Goal: Task Accomplishment & Management: Use online tool/utility

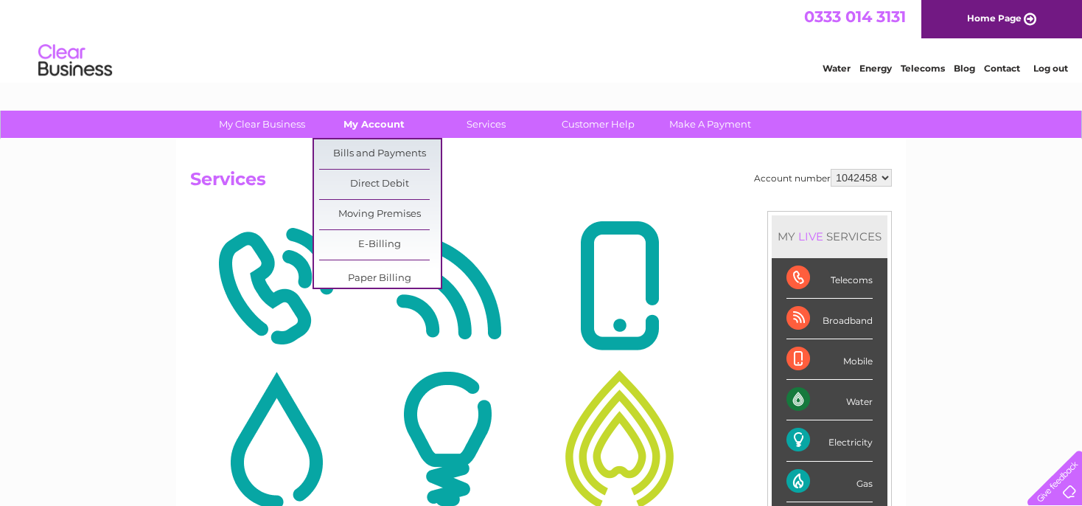
click at [368, 122] on link "My Account" at bounding box center [374, 124] width 122 height 27
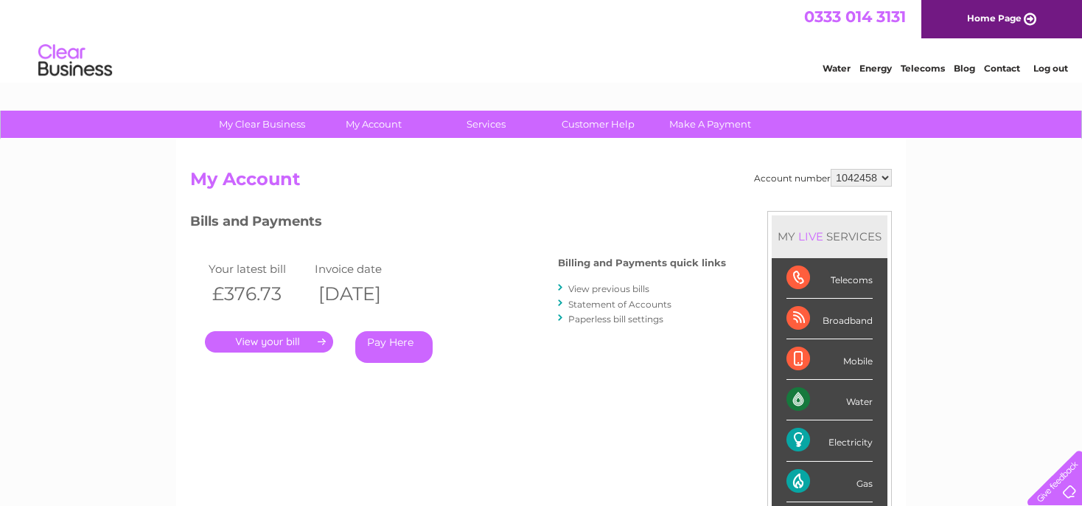
click at [290, 340] on link "." at bounding box center [269, 341] width 128 height 21
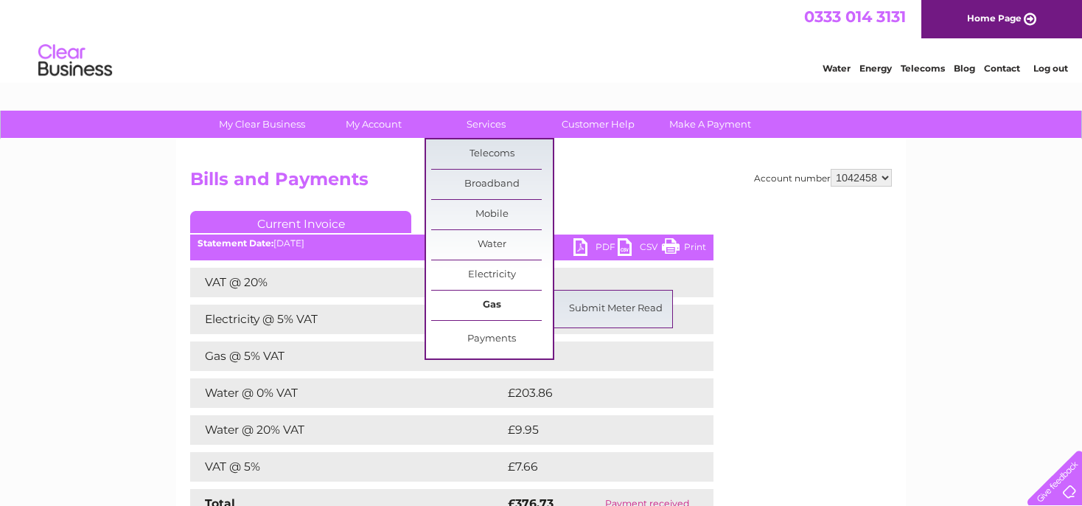
click at [503, 299] on link "Gas" at bounding box center [492, 304] width 122 height 29
click at [594, 309] on link "Submit Meter Read" at bounding box center [616, 308] width 122 height 29
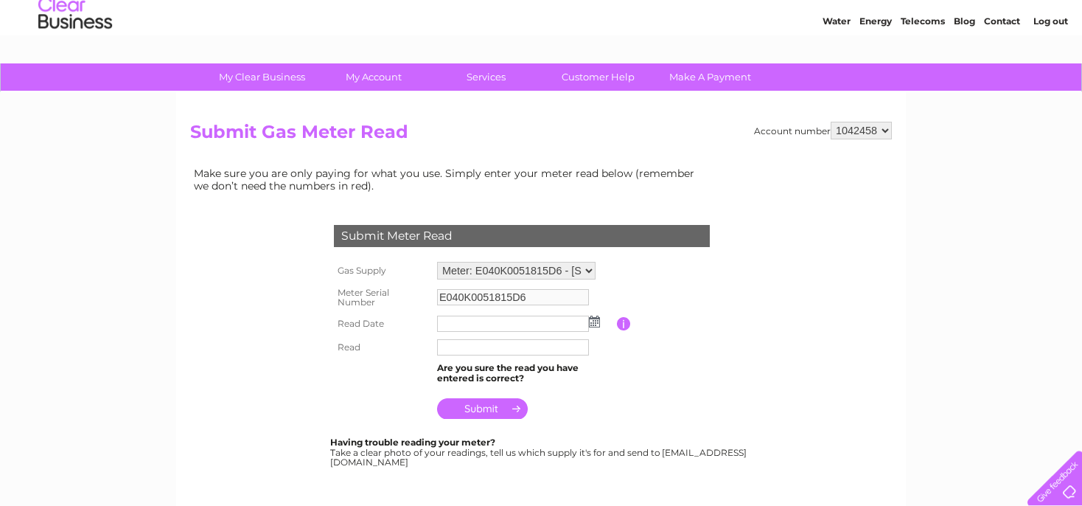
scroll to position [77, 0]
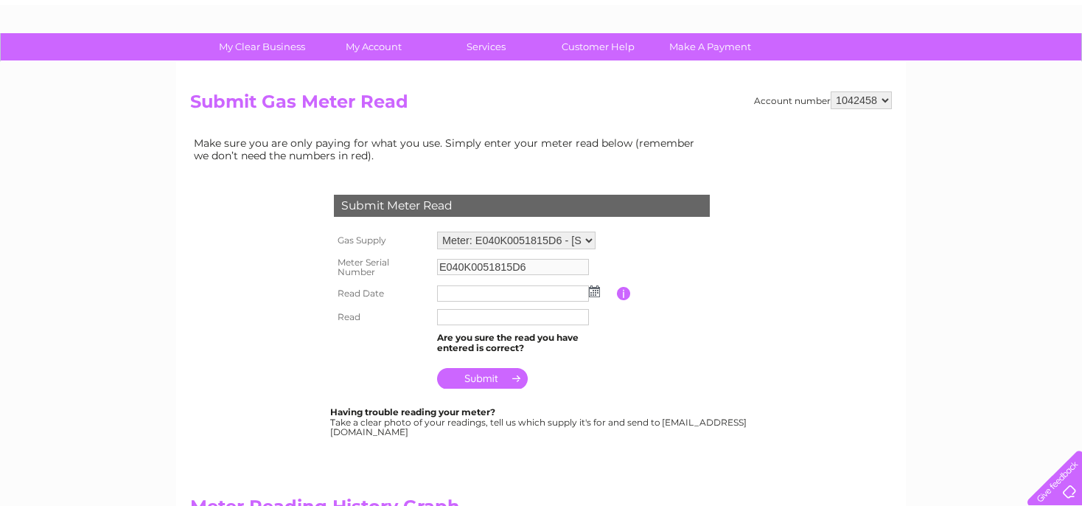
click at [590, 288] on img at bounding box center [594, 291] width 11 height 12
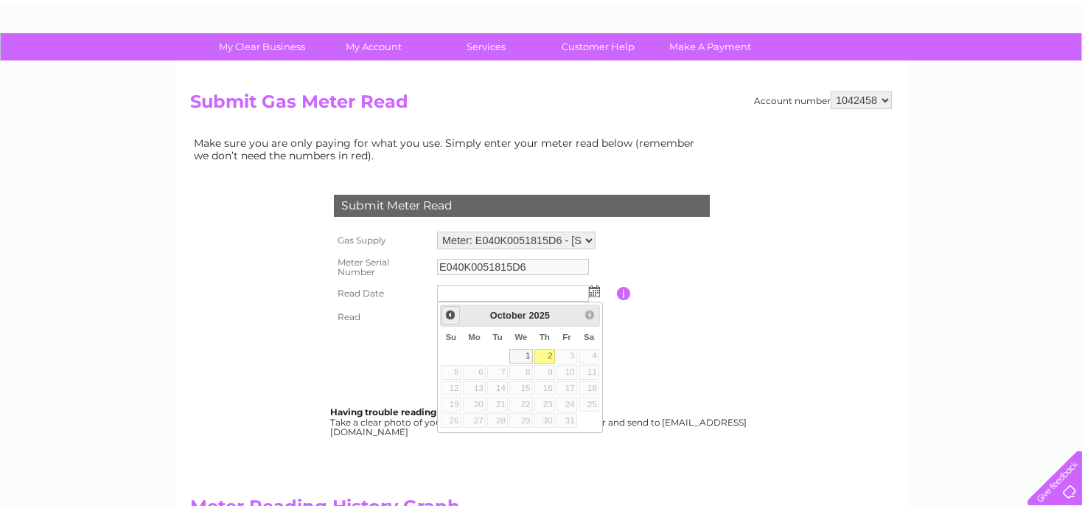
click at [450, 317] on span "Prev" at bounding box center [450, 315] width 12 height 12
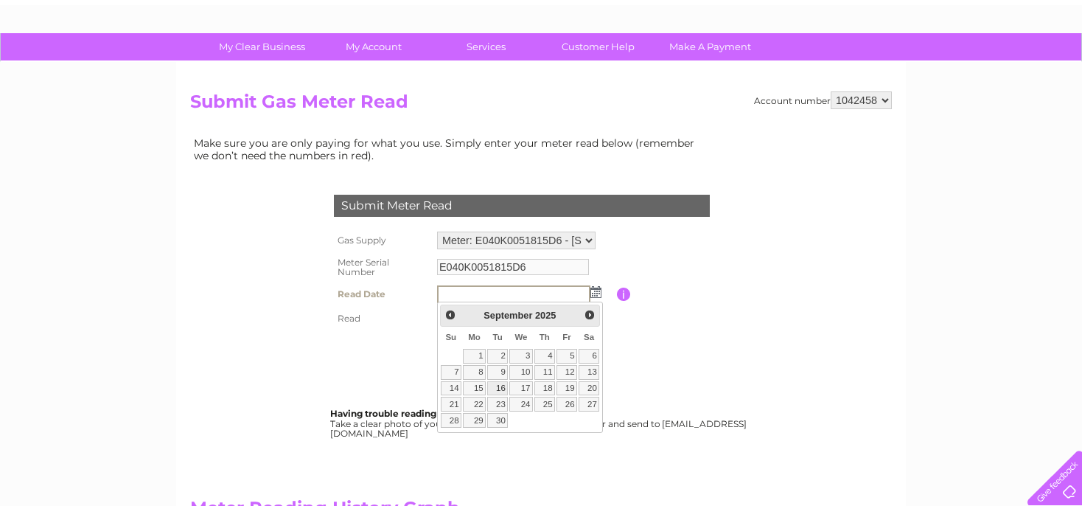
click at [501, 388] on link "16" at bounding box center [497, 388] width 21 height 15
type input "2025/09/16"
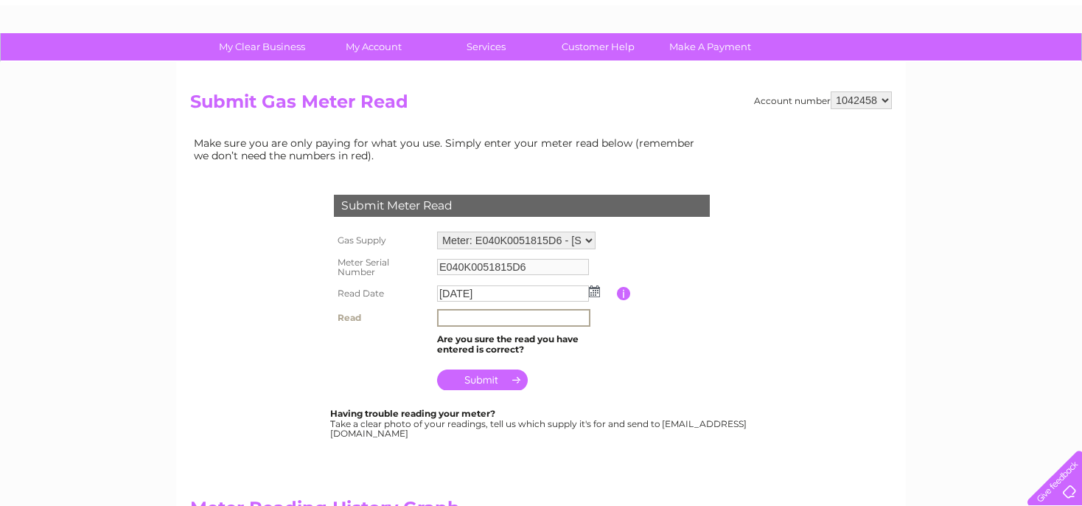
click at [448, 318] on input "text" at bounding box center [513, 318] width 153 height 18
click at [444, 316] on input "33039" at bounding box center [513, 318] width 153 height 18
click at [476, 323] on input "33039" at bounding box center [513, 318] width 153 height 18
type input "3"
type input "033039"
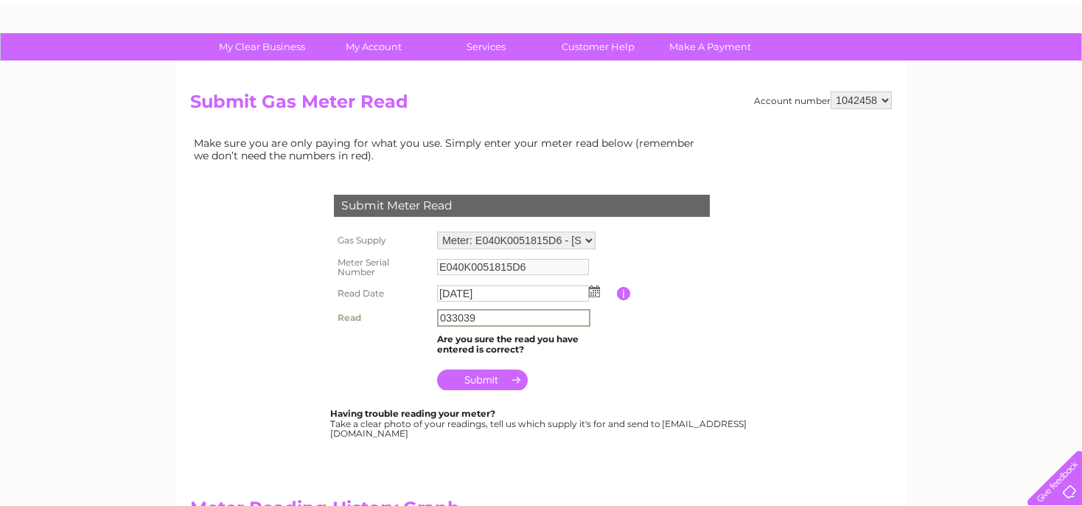
click at [494, 382] on input "submit" at bounding box center [482, 379] width 91 height 21
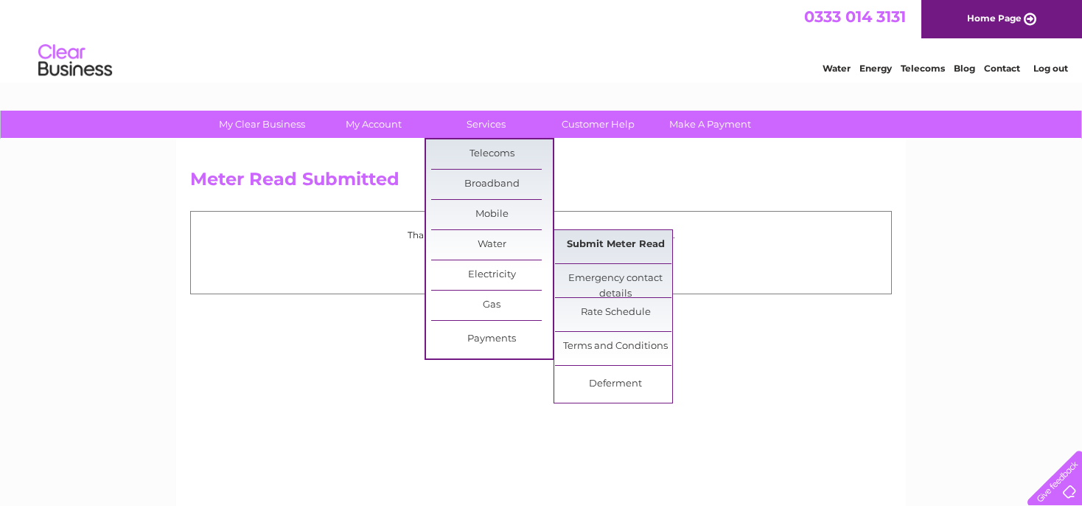
click at [582, 248] on link "Submit Meter Read" at bounding box center [616, 244] width 122 height 29
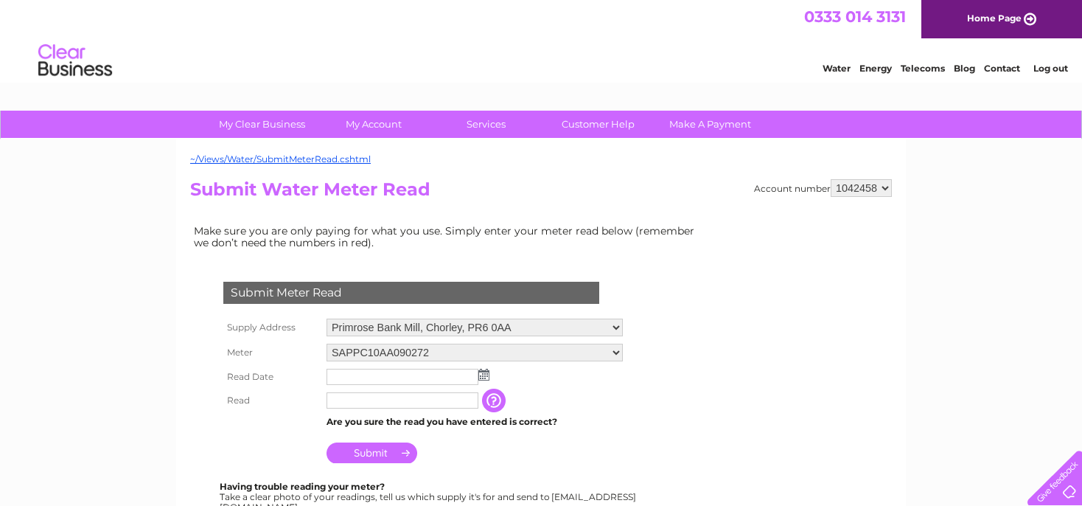
click at [489, 374] on img at bounding box center [483, 374] width 11 height 12
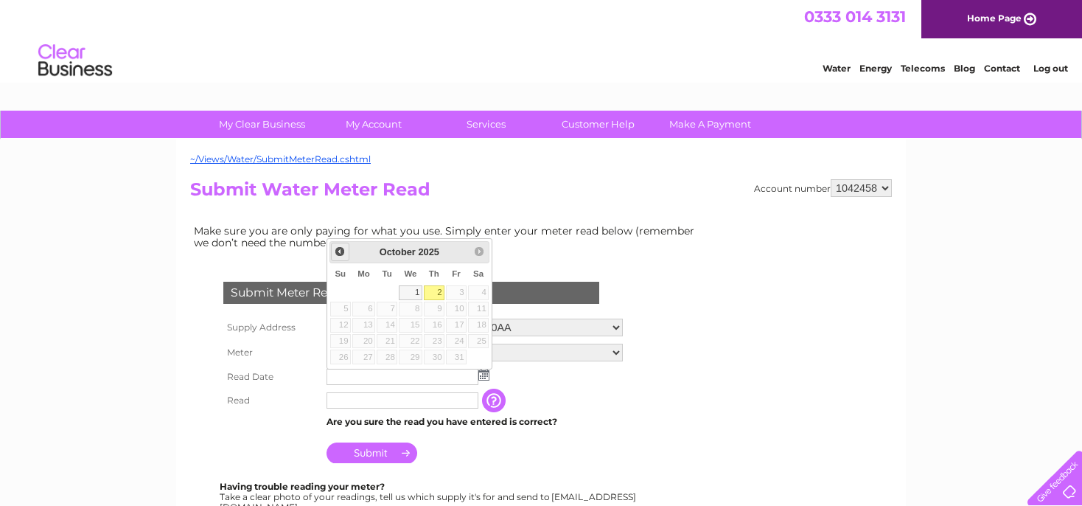
click at [342, 252] on span "Prev" at bounding box center [340, 251] width 12 height 12
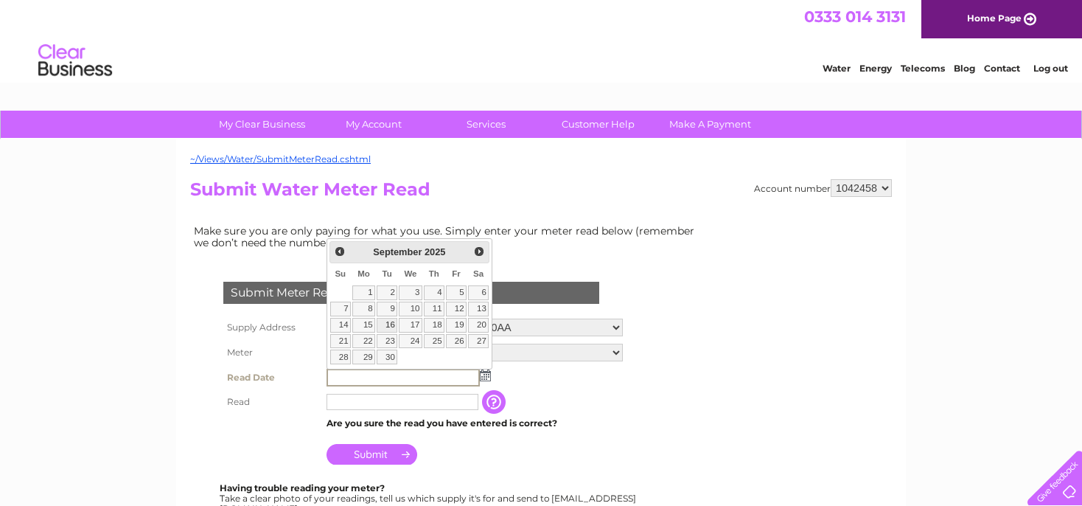
click at [387, 323] on link "16" at bounding box center [387, 325] width 21 height 15
type input "2025/09/16"
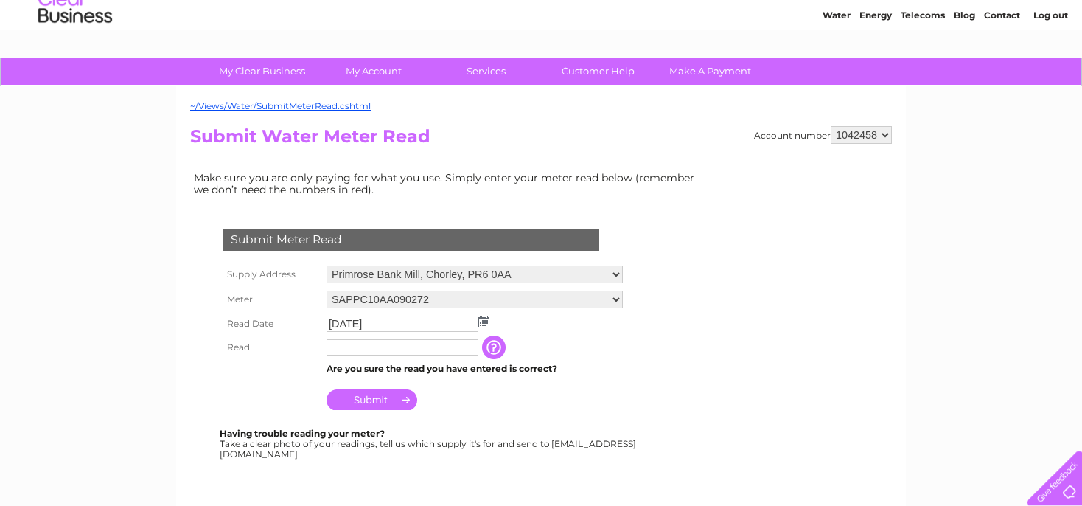
scroll to position [77, 0]
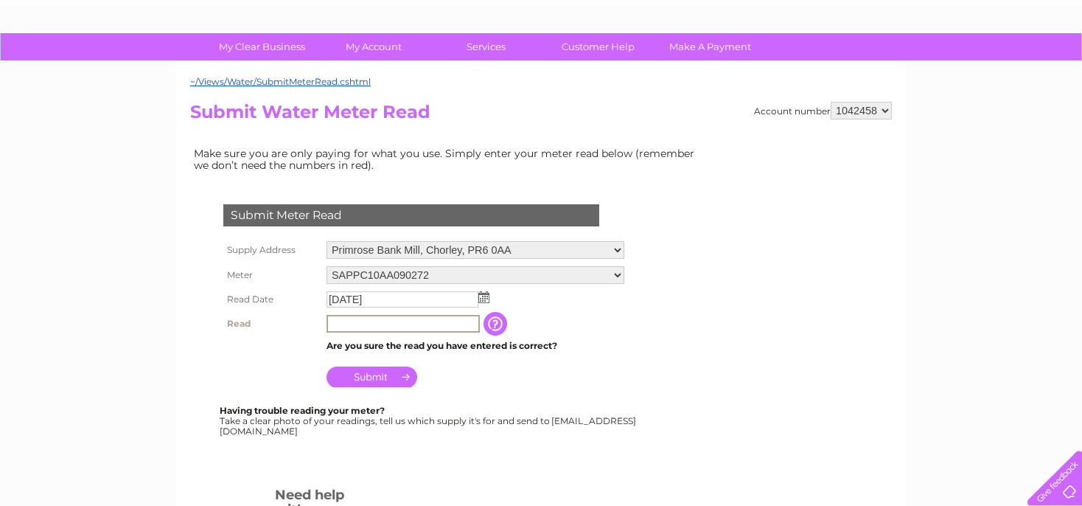
click at [343, 325] on input "text" at bounding box center [402, 324] width 153 height 18
type input "666"
click at [371, 378] on input "Submit" at bounding box center [371, 376] width 91 height 21
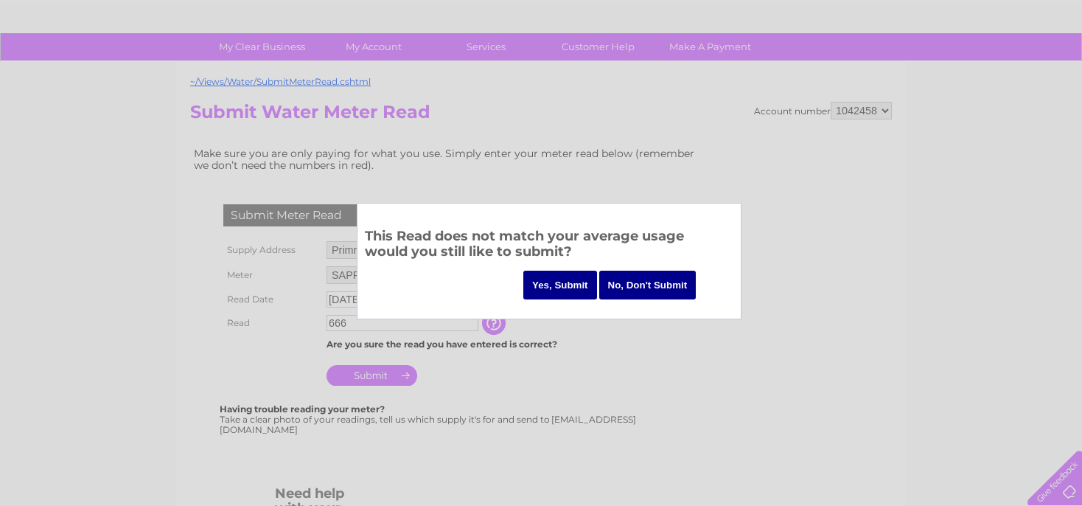
click at [556, 284] on input "Yes, Submit" at bounding box center [560, 284] width 74 height 29
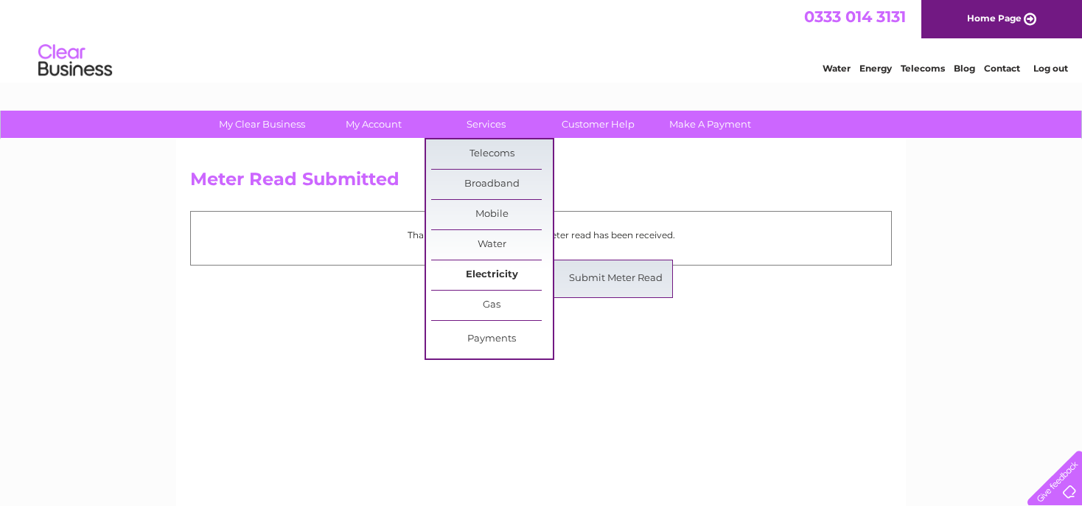
click at [506, 271] on link "Electricity" at bounding box center [492, 274] width 122 height 29
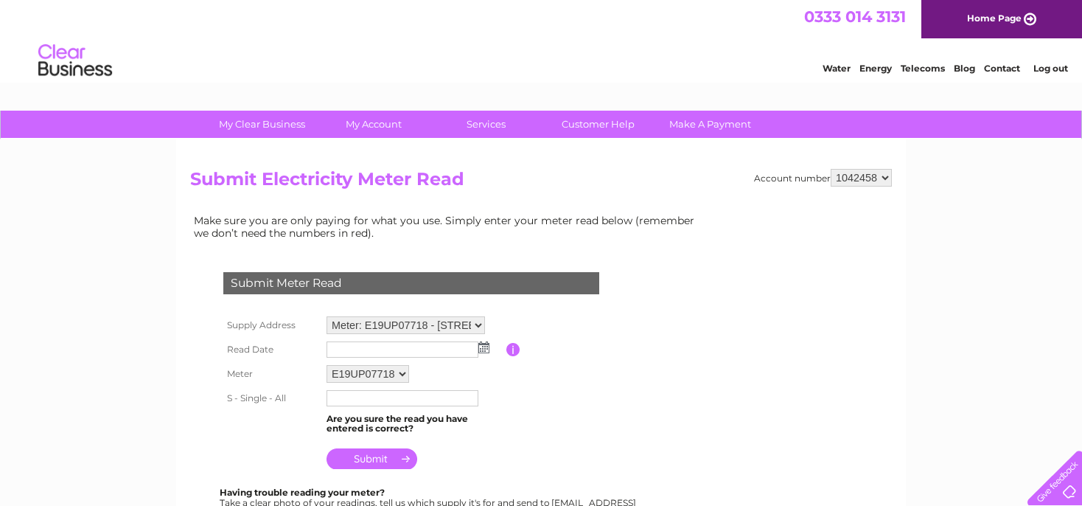
click at [483, 351] on img at bounding box center [483, 347] width 11 height 12
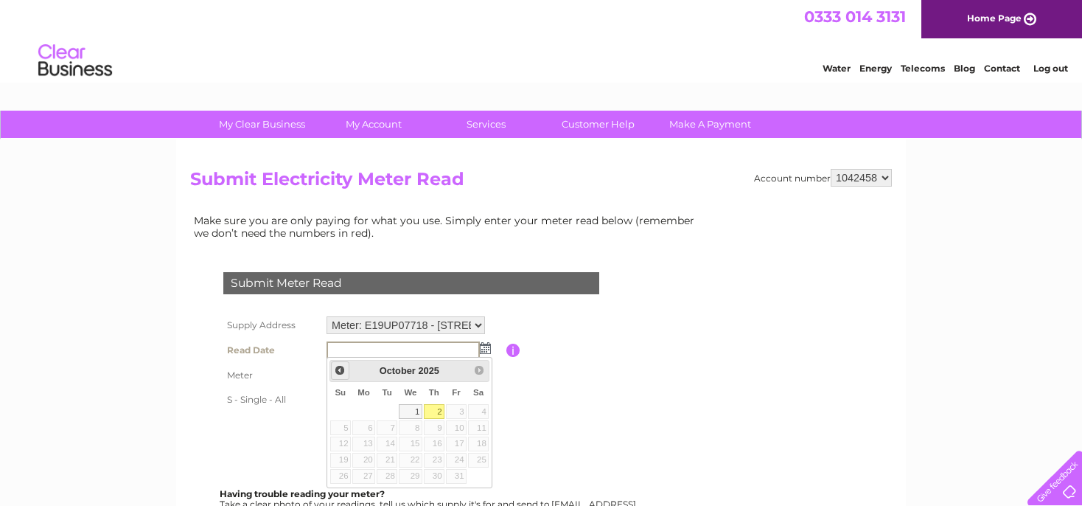
click at [335, 368] on span "Prev" at bounding box center [340, 370] width 12 height 12
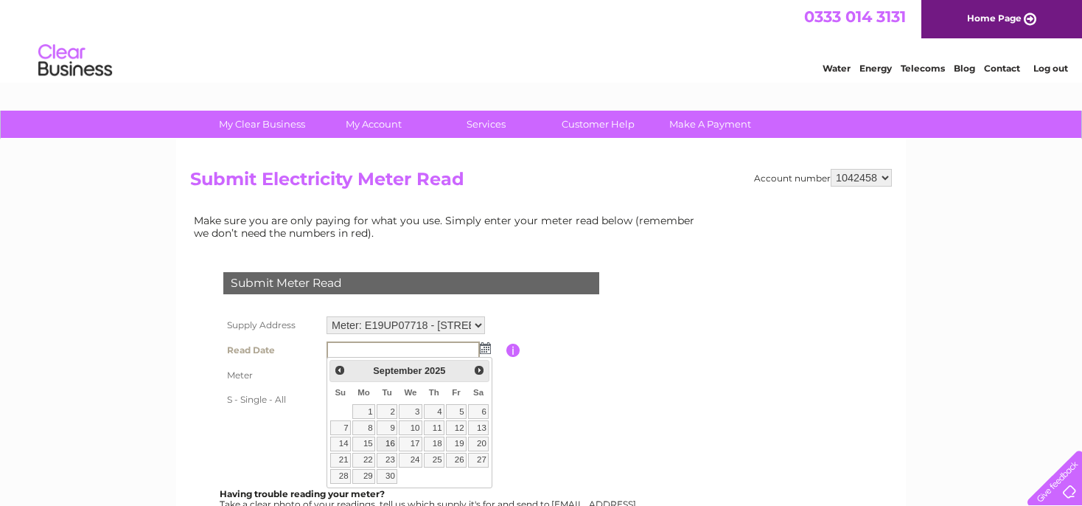
click at [394, 444] on link "16" at bounding box center [387, 443] width 21 height 15
type input "[DATE]"
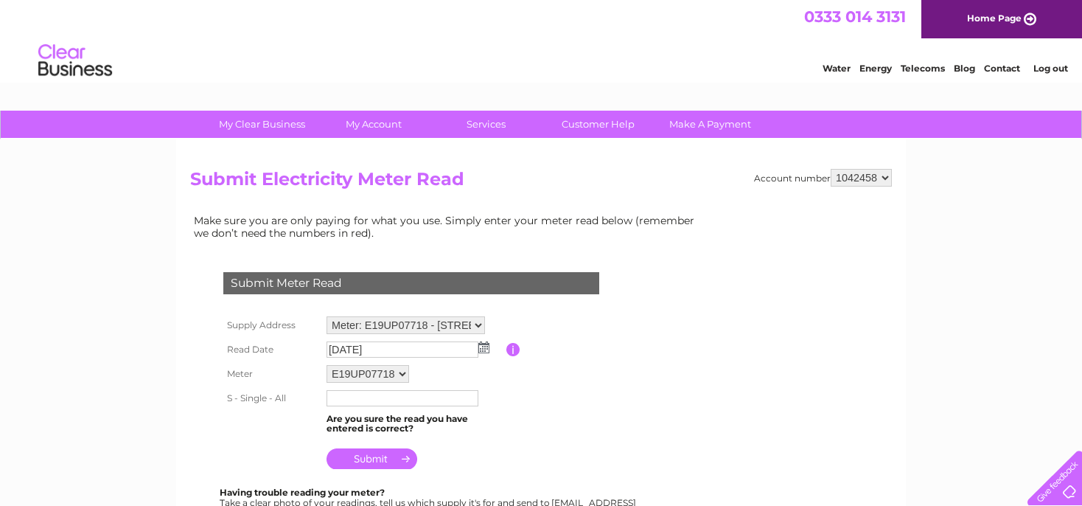
click at [338, 399] on input "text" at bounding box center [402, 398] width 152 height 16
type input "14637"
click at [369, 458] on input "submit" at bounding box center [371, 460] width 91 height 21
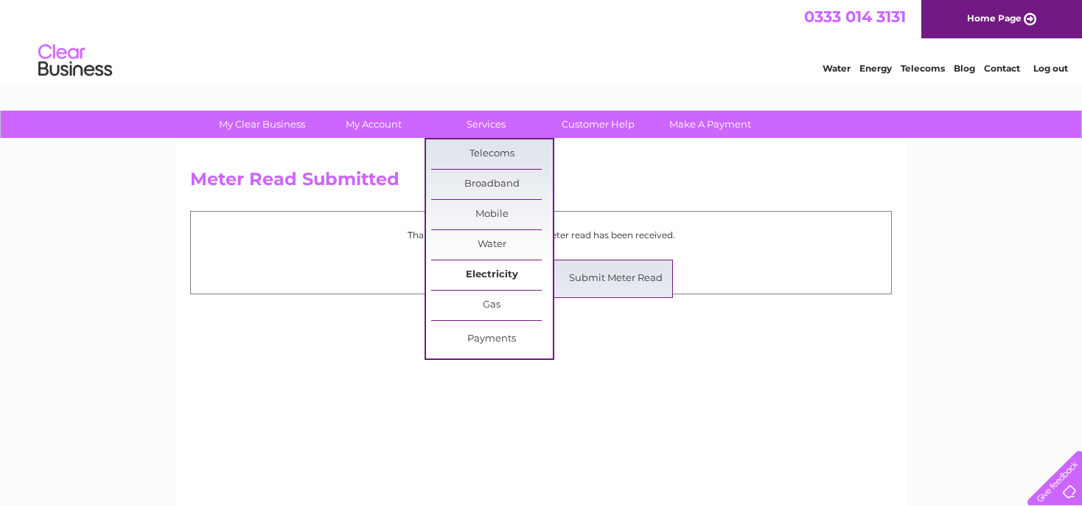
click at [500, 270] on link "Electricity" at bounding box center [492, 274] width 122 height 29
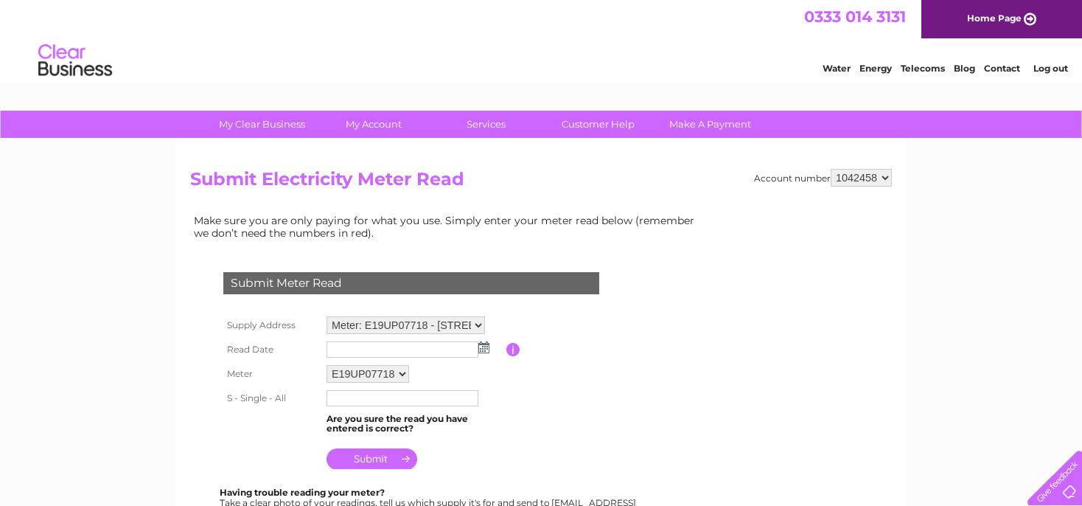
click at [326, 365] on select "E19UP07718" at bounding box center [367, 374] width 83 height 18
click at [399, 373] on select "E19UP07718" at bounding box center [368, 374] width 84 height 19
click at [326, 316] on select "Meter: E19UP07718 - 2, Primrose Bank Mill, Friday Street, Chorley, PR6 0AA Mete…" at bounding box center [405, 325] width 158 height 18
select select "115854"
click option "Meter: E19UP07737 - [STREET_ADDRESS][DATE]" at bounding box center [0, 0] width 0 height 0
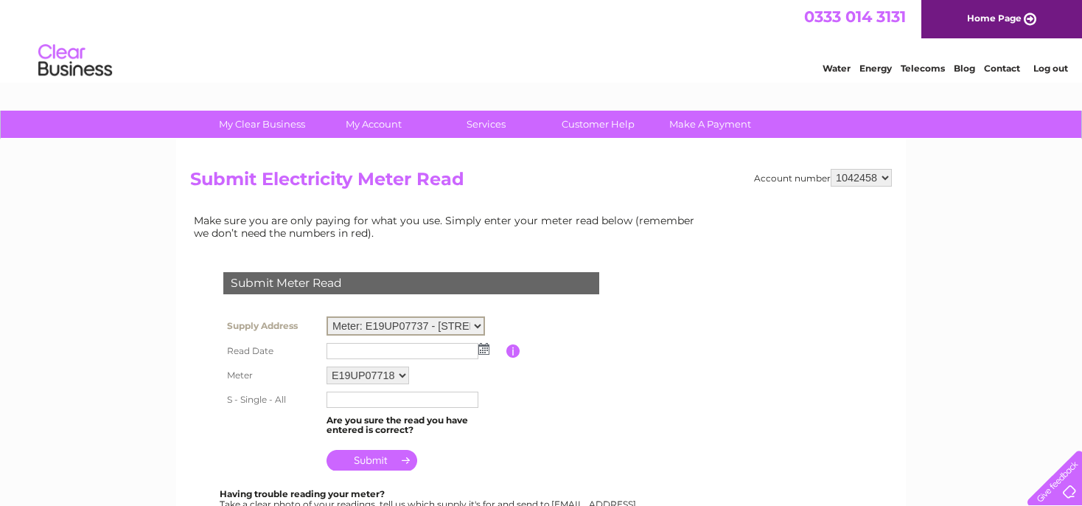
click at [326, 366] on select "E19UP07718" at bounding box center [367, 375] width 83 height 18
click at [345, 401] on input "text" at bounding box center [402, 398] width 152 height 16
type input "34055"
click at [377, 461] on input "submit" at bounding box center [371, 458] width 91 height 21
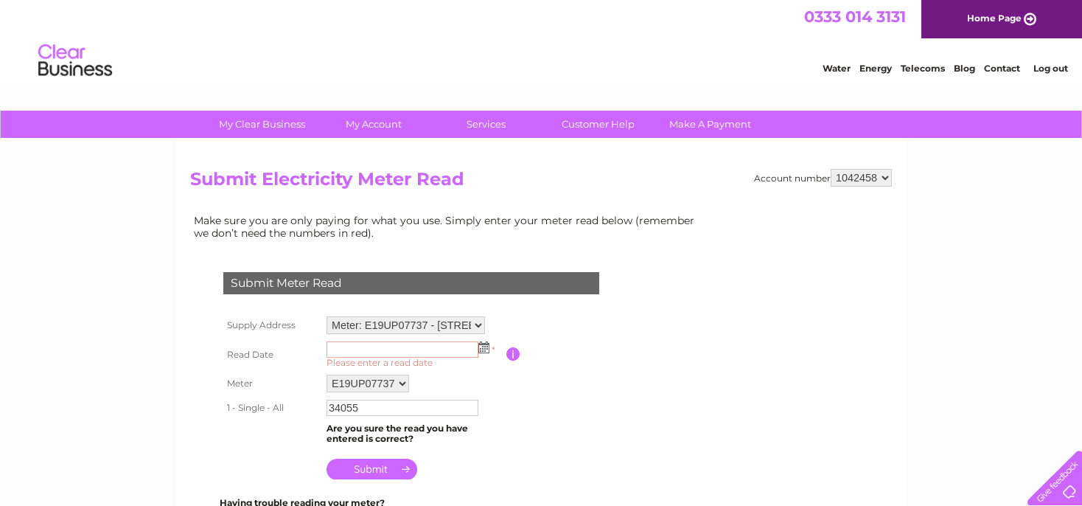
click at [484, 347] on img at bounding box center [483, 347] width 11 height 12
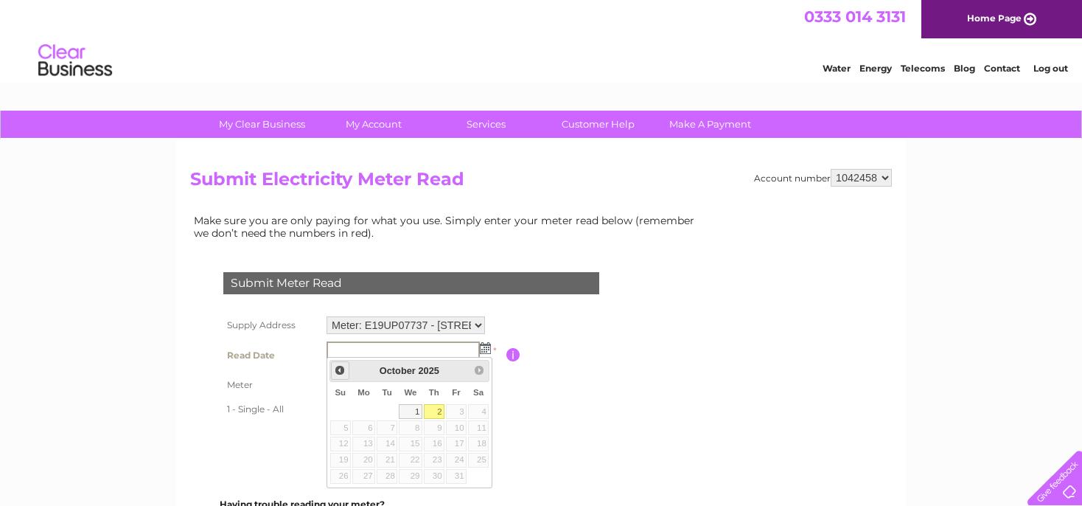
click at [337, 374] on span "Prev" at bounding box center [340, 370] width 12 height 12
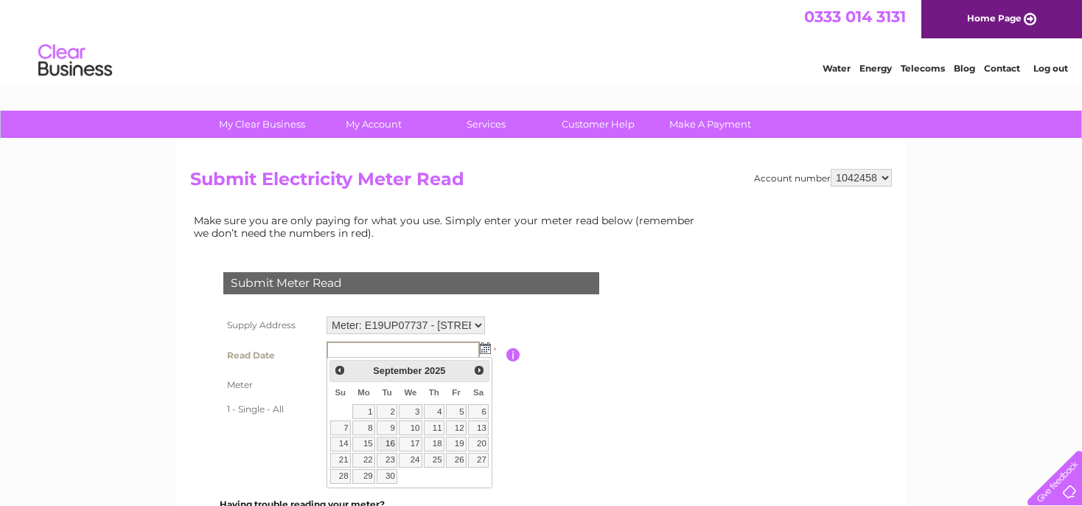
click at [391, 444] on link "16" at bounding box center [387, 443] width 21 height 15
type input "2025/09/16"
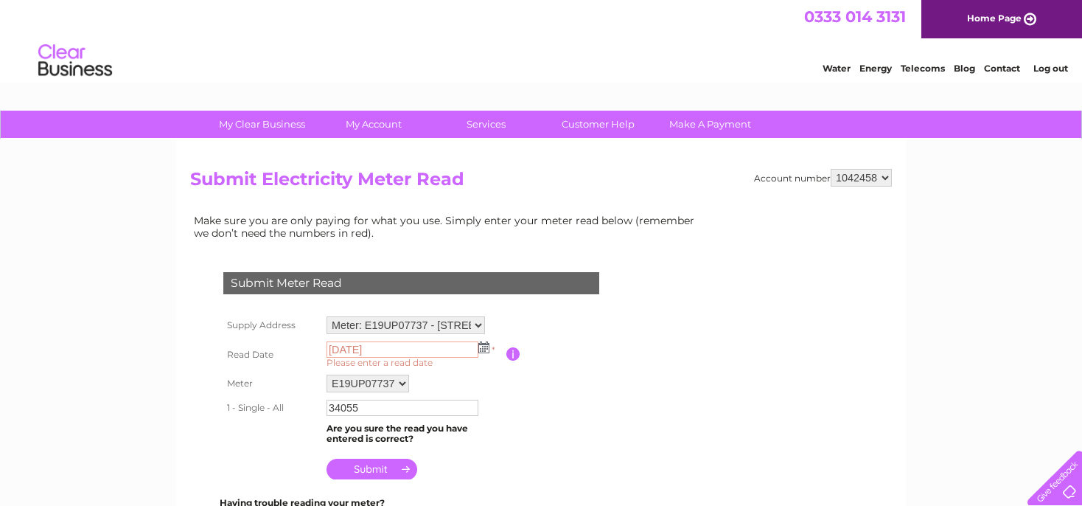
click at [510, 351] on input "button" at bounding box center [513, 353] width 14 height 13
click at [482, 347] on img at bounding box center [483, 347] width 11 height 12
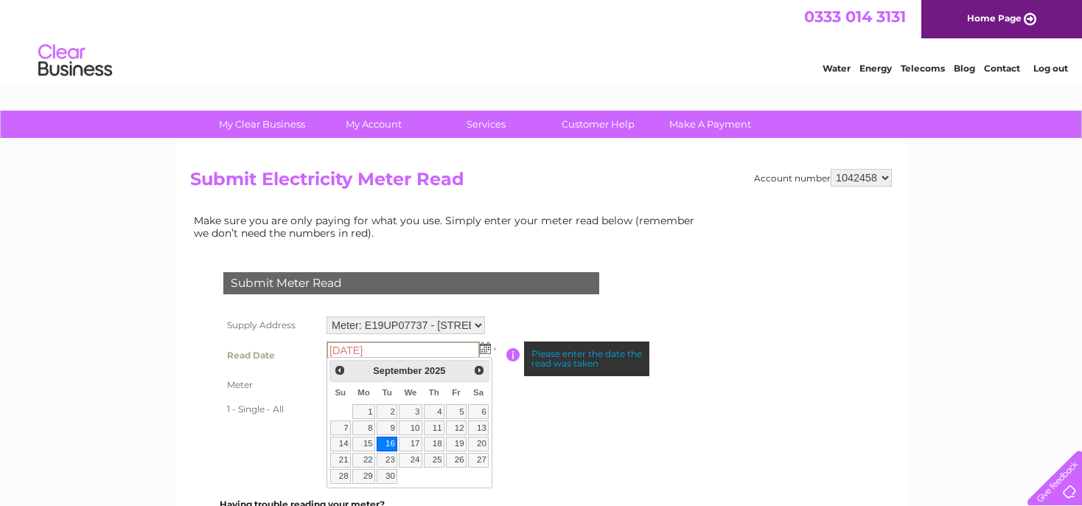
click at [388, 441] on link "16" at bounding box center [387, 443] width 21 height 15
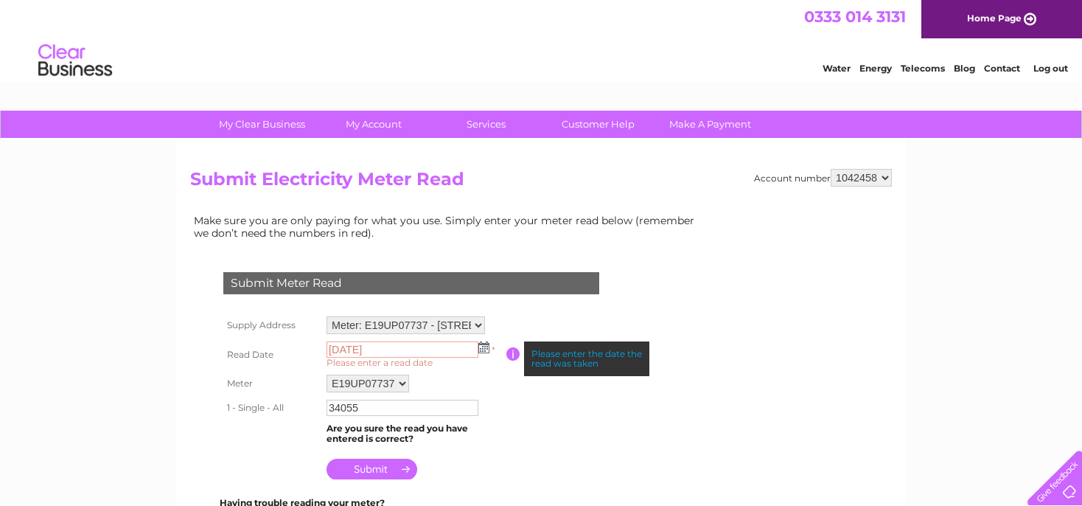
click at [366, 468] on input "submit" at bounding box center [371, 468] width 91 height 21
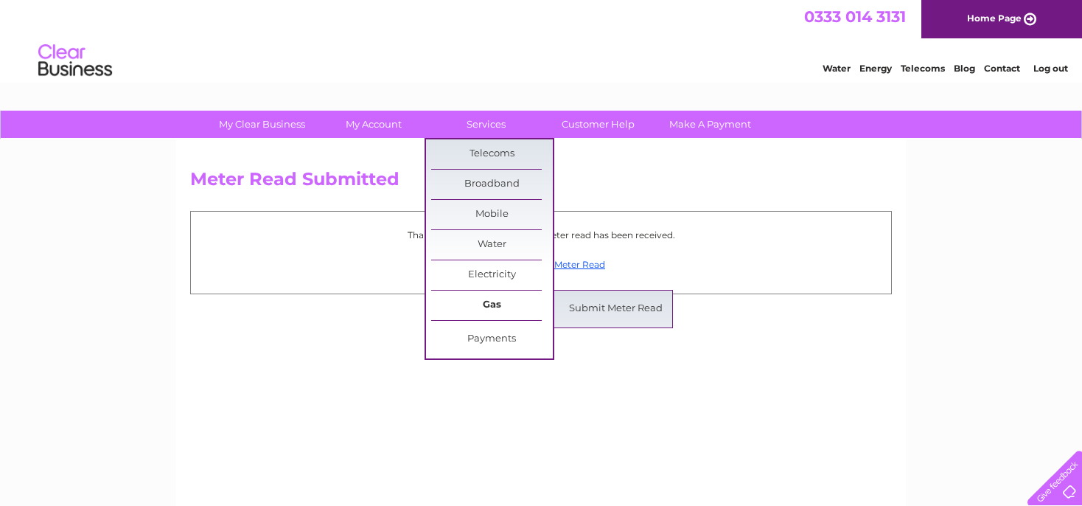
click at [489, 303] on link "Gas" at bounding box center [492, 304] width 122 height 29
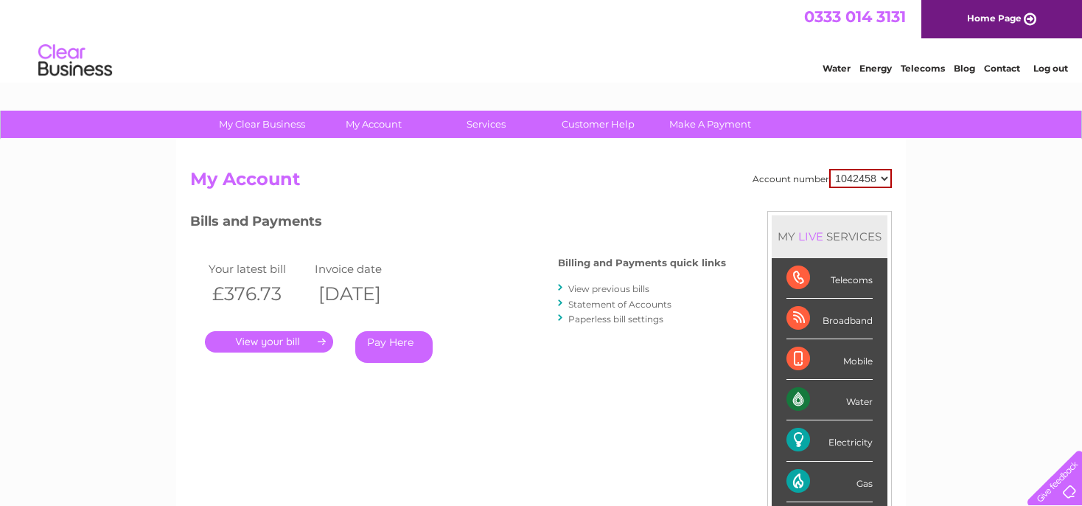
drag, startPoint x: 282, startPoint y: 337, endPoint x: 301, endPoint y: 337, distance: 19.2
click at [284, 337] on link "." at bounding box center [269, 341] width 128 height 21
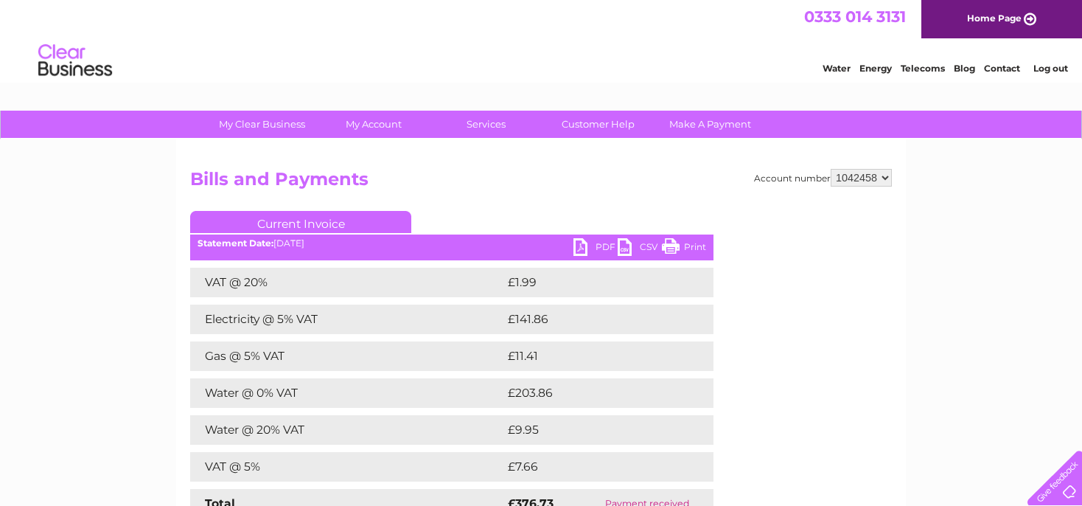
click at [581, 246] on link "PDF" at bounding box center [595, 248] width 44 height 21
click at [718, 8] on div "0333 014 3131 Home Page" at bounding box center [541, 19] width 1082 height 38
